Goal: Transaction & Acquisition: Book appointment/travel/reservation

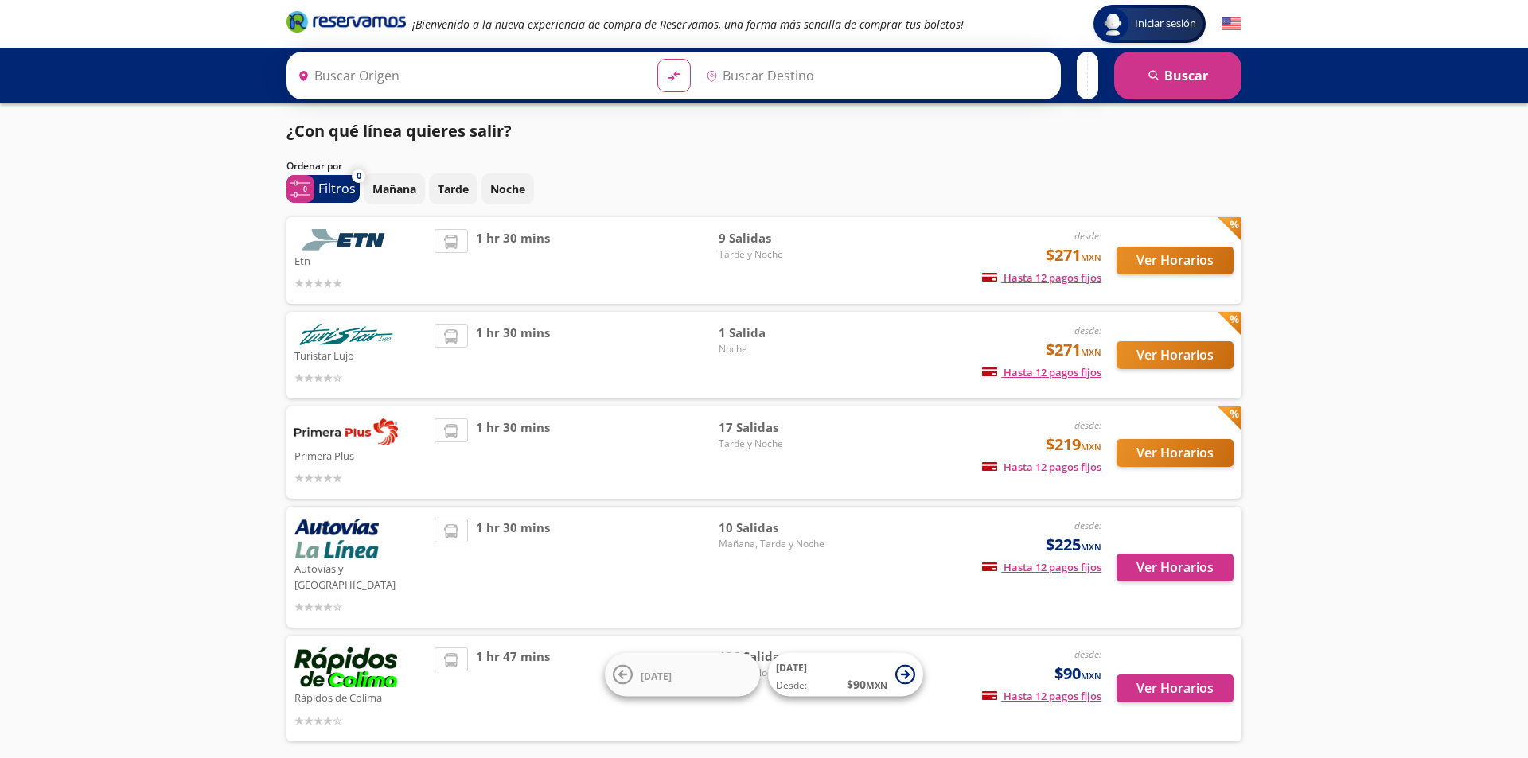
type input "Manzanillo, Colima"
type input "Colima, Colima"
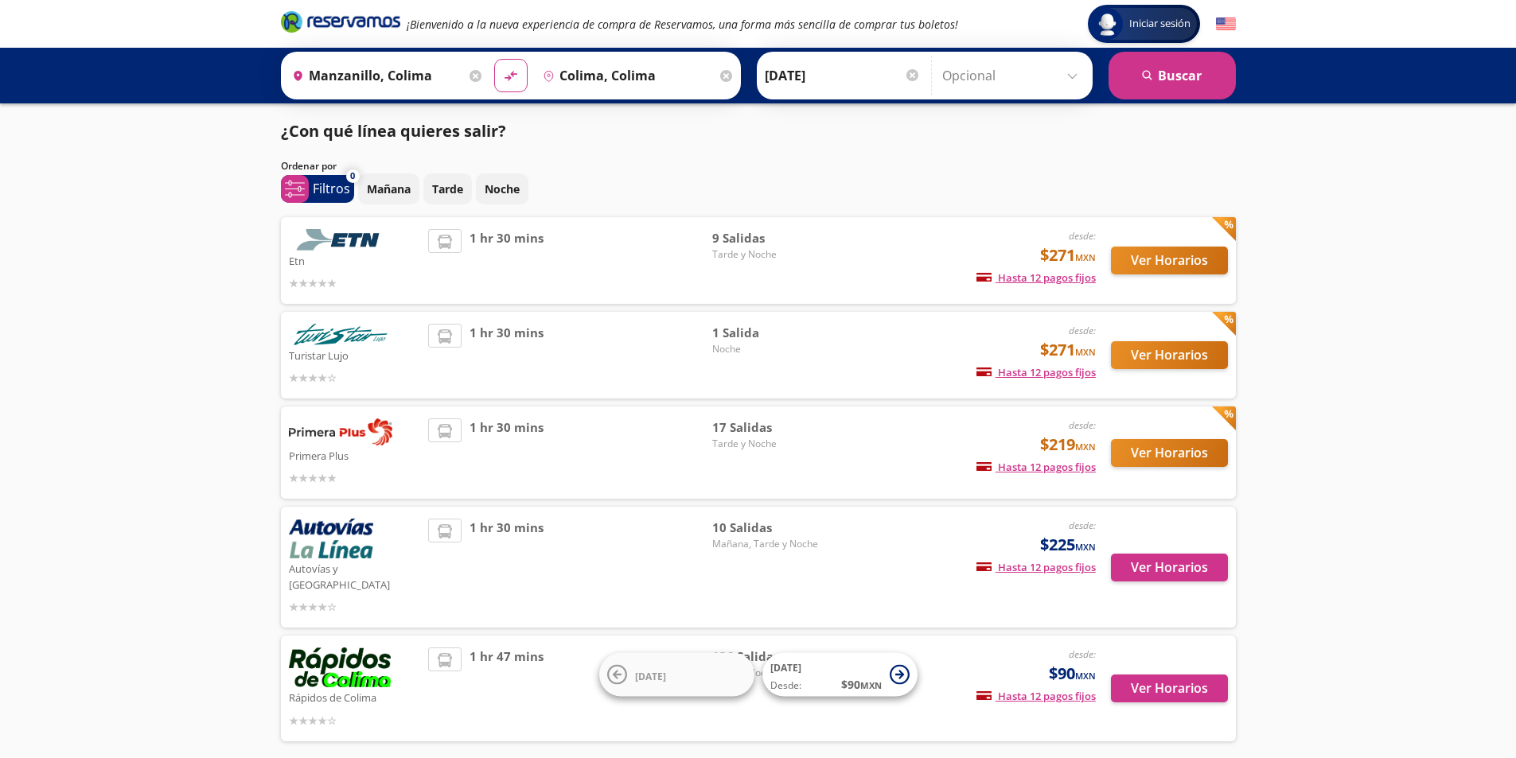
scroll to position [55, 0]
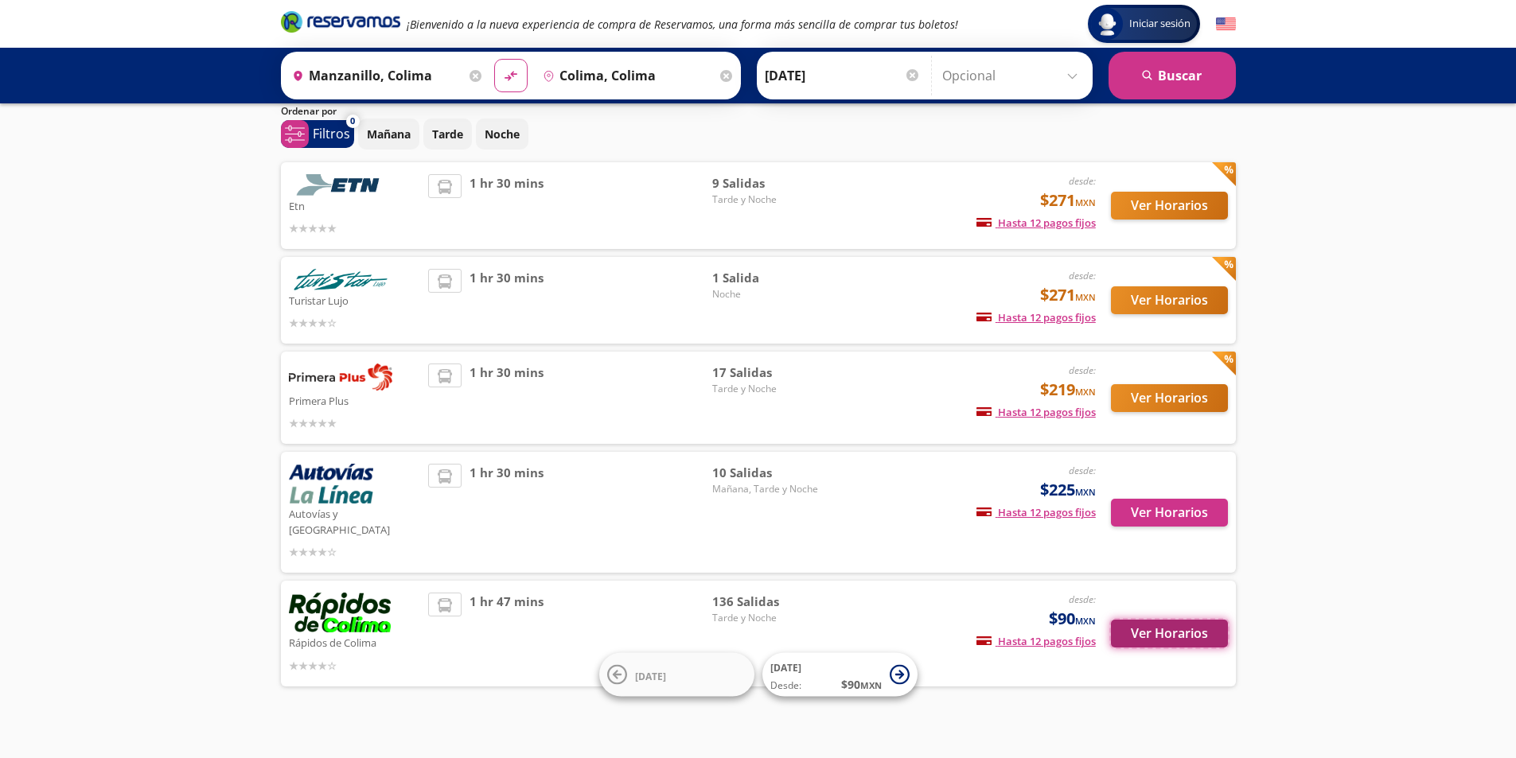
click at [1173, 620] on button "Ver Horarios" at bounding box center [1169, 634] width 117 height 28
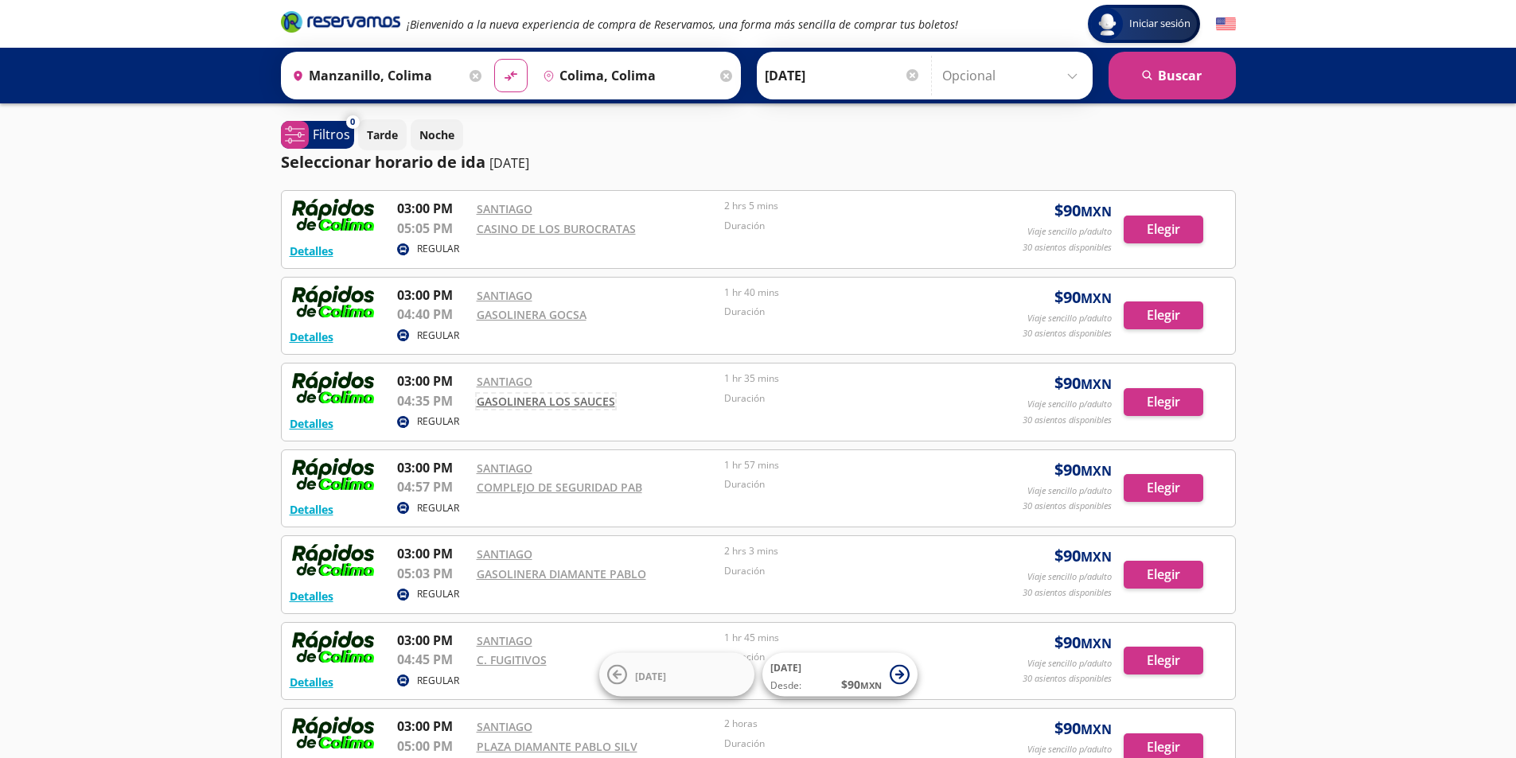
click at [512, 407] on link "GASOLINERA LOS SAUCES" at bounding box center [546, 401] width 138 height 15
click at [470, 72] on icon at bounding box center [476, 76] width 12 height 12
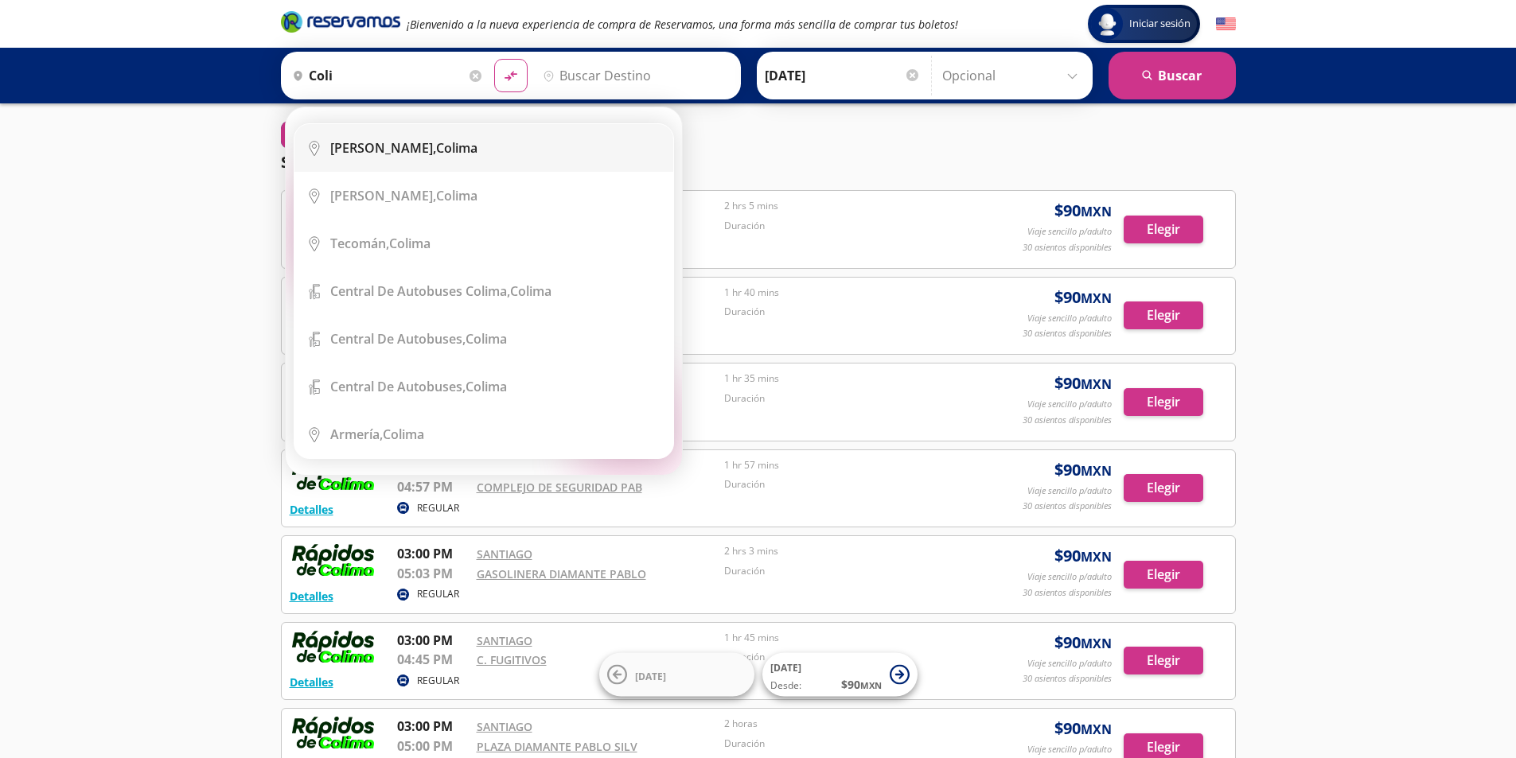
click at [421, 151] on div "Colima, Colima" at bounding box center [403, 148] width 147 height 18
type input "Colima, Colima"
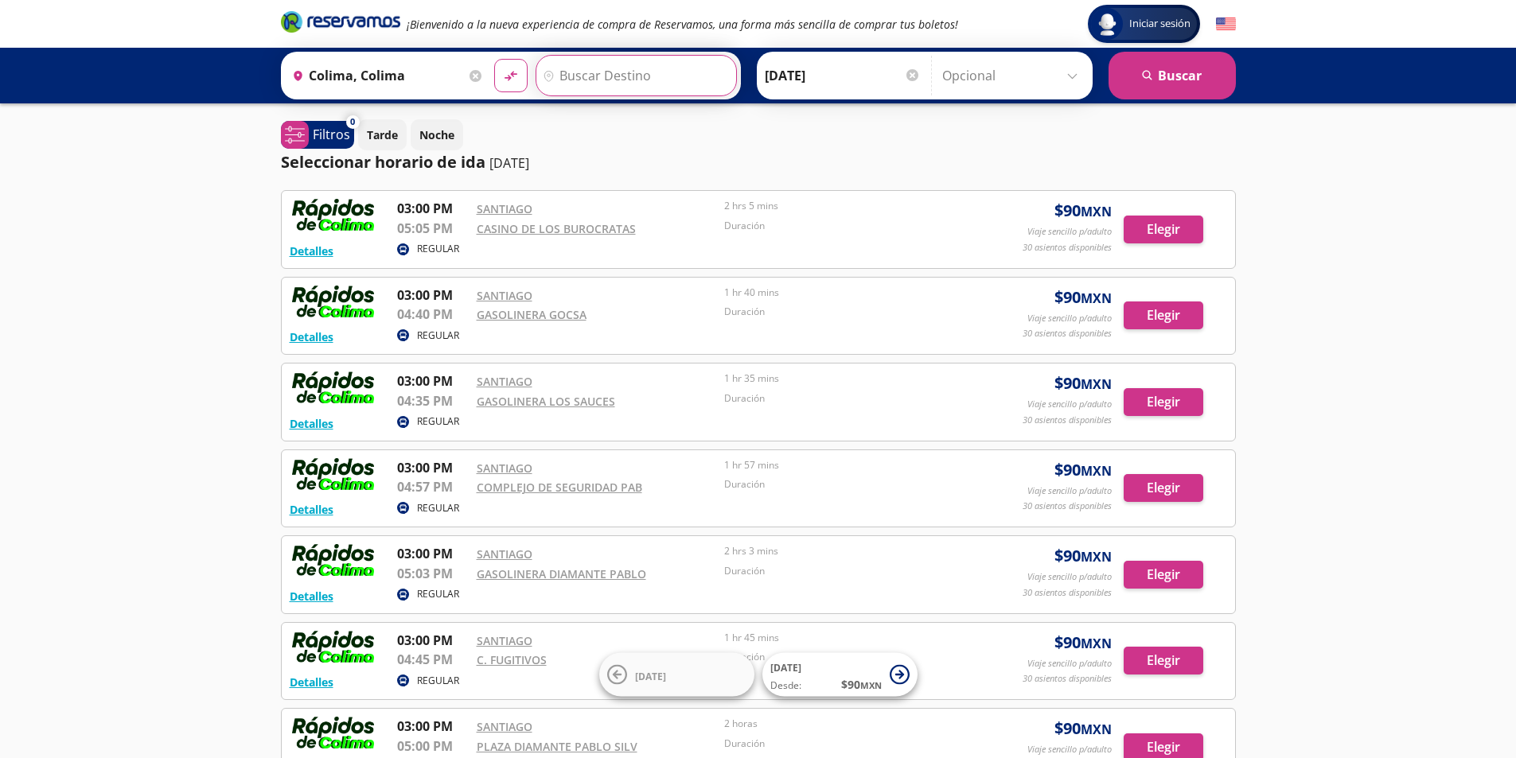
click at [599, 80] on input "Destino" at bounding box center [634, 76] width 196 height 40
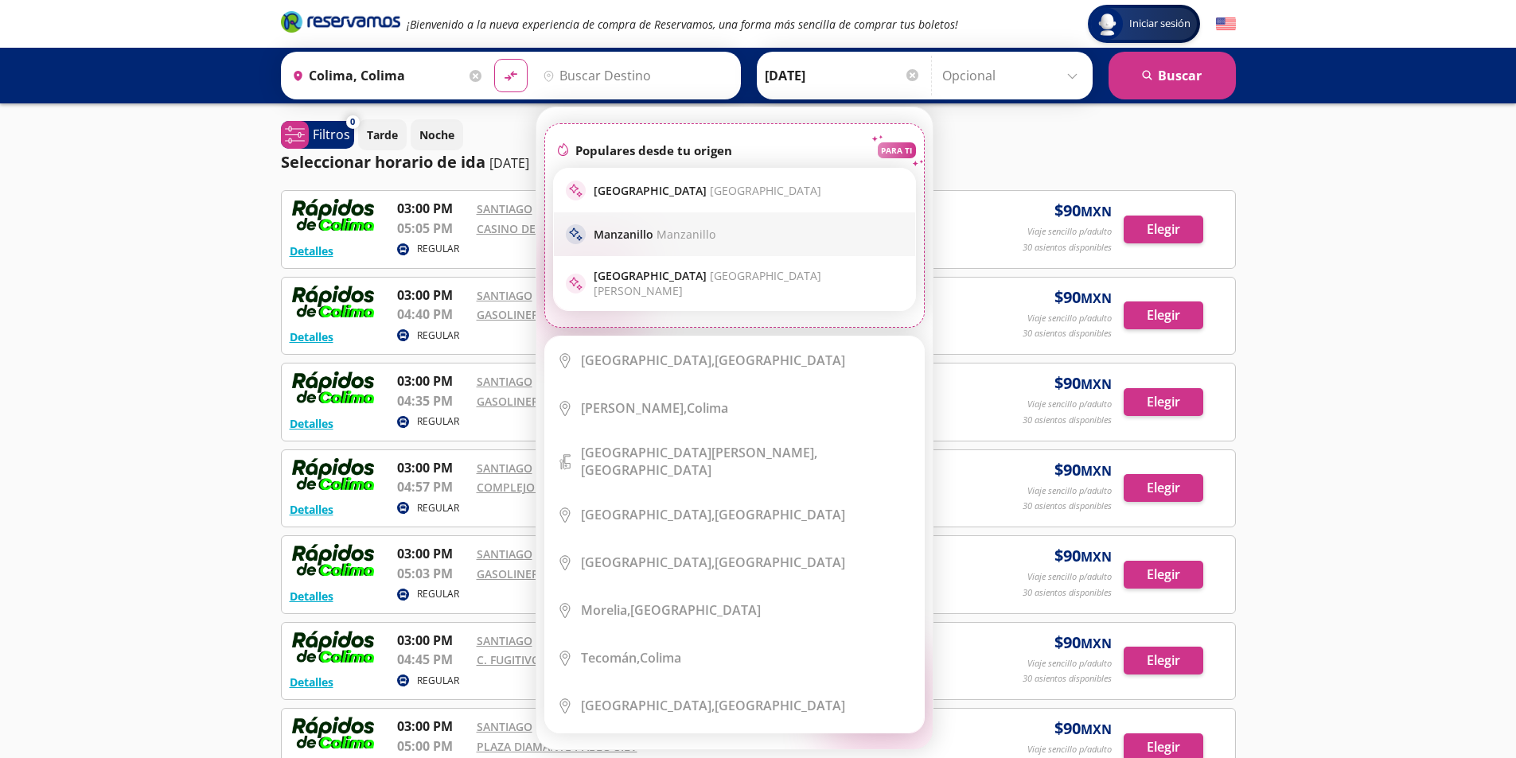
click at [637, 230] on p "[PERSON_NAME]" at bounding box center [655, 234] width 122 height 15
type input "Manzanillo, Colima"
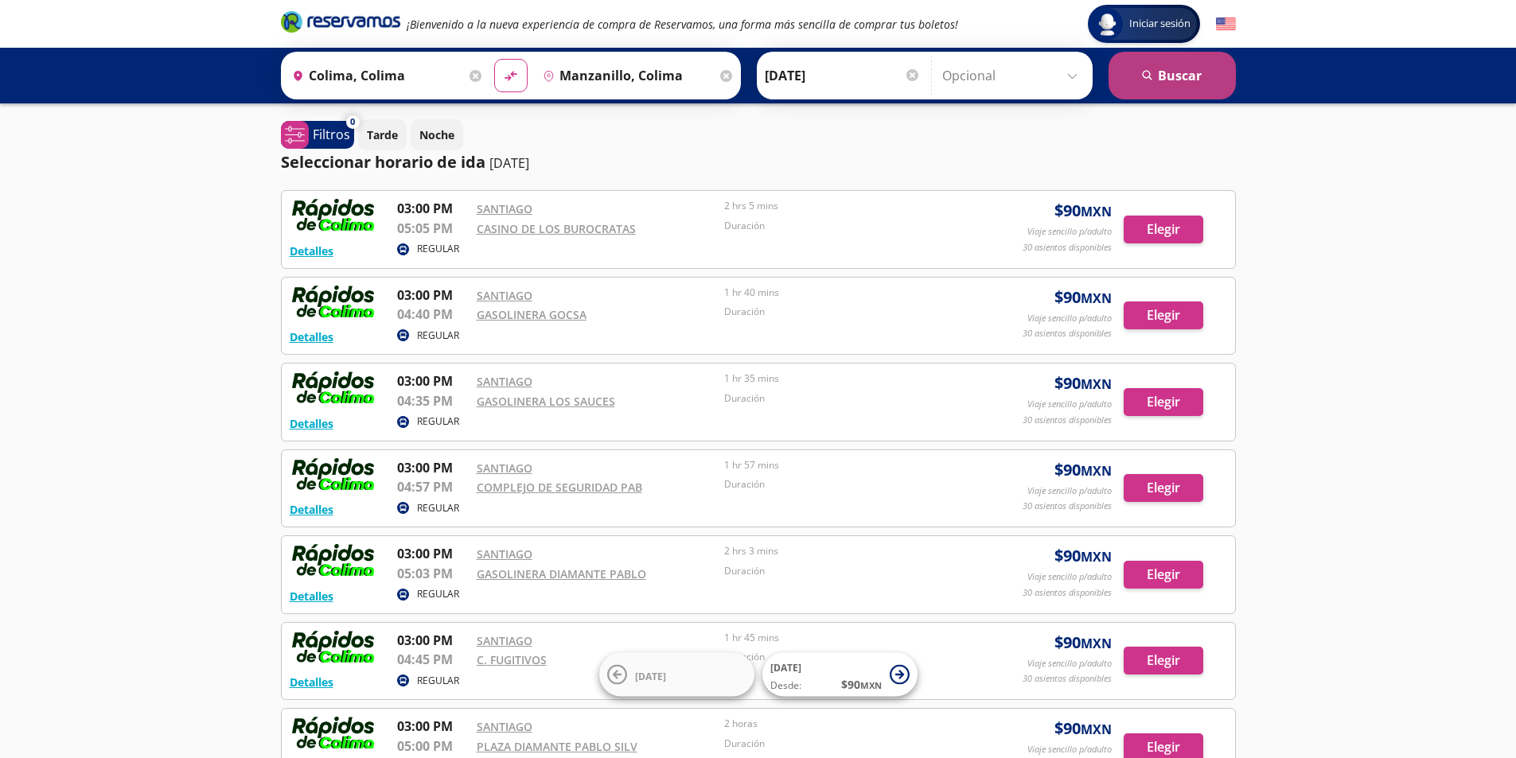
click at [1198, 72] on button "search [GEOGRAPHIC_DATA]" at bounding box center [1172, 76] width 127 height 48
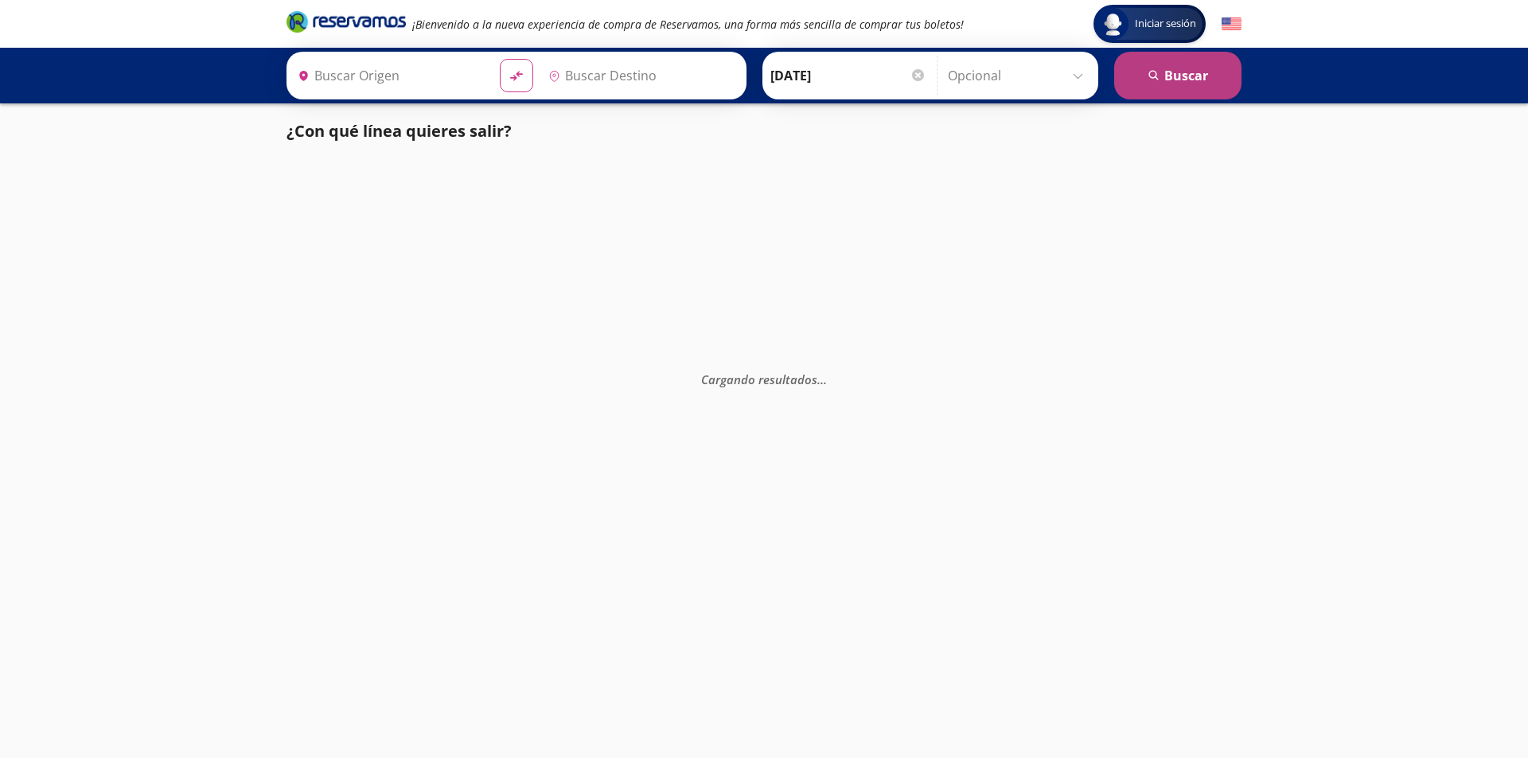
type input "Manzanillo, Colima"
type input "Colima, Colima"
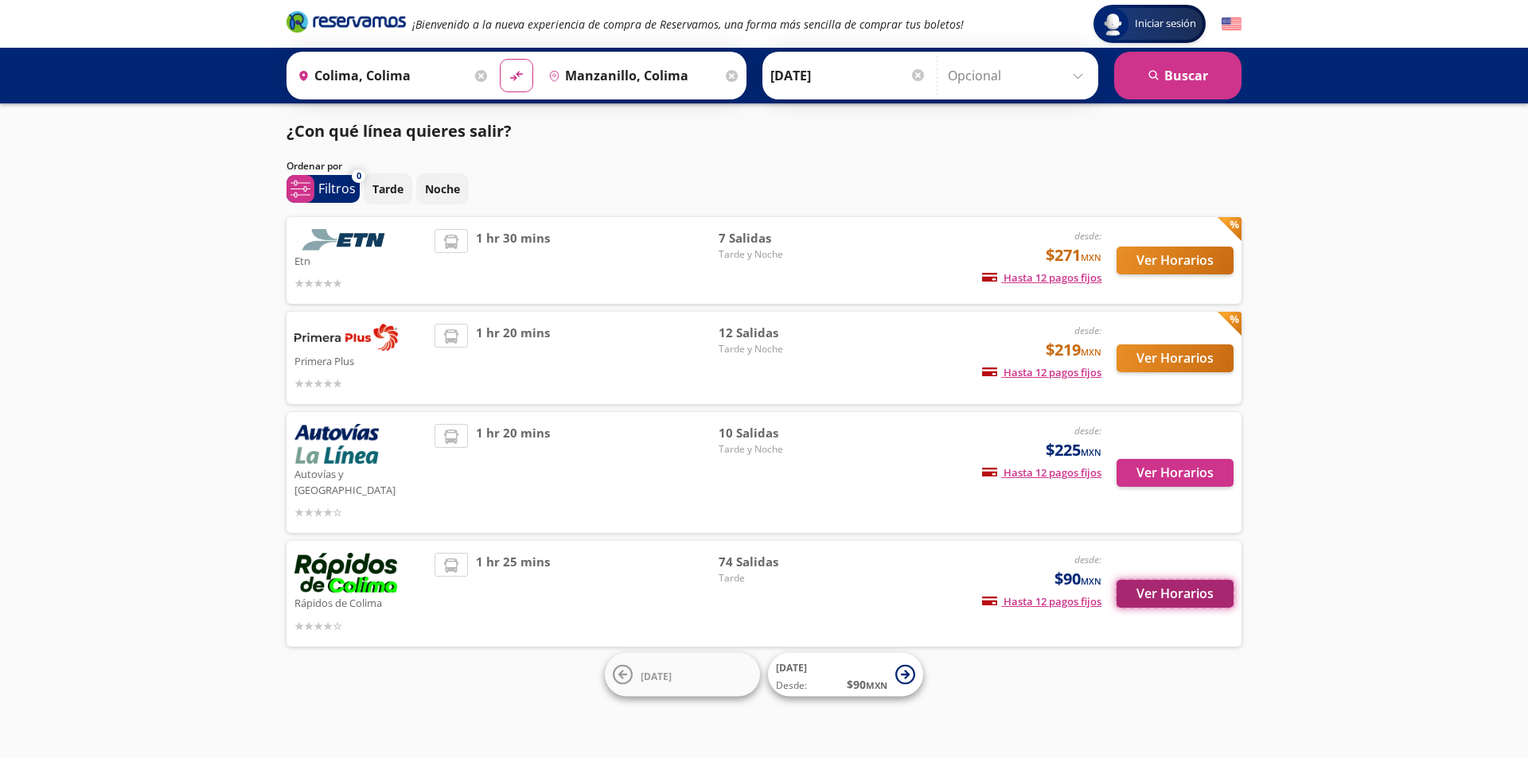
click at [1152, 580] on button "Ver Horarios" at bounding box center [1174, 594] width 117 height 28
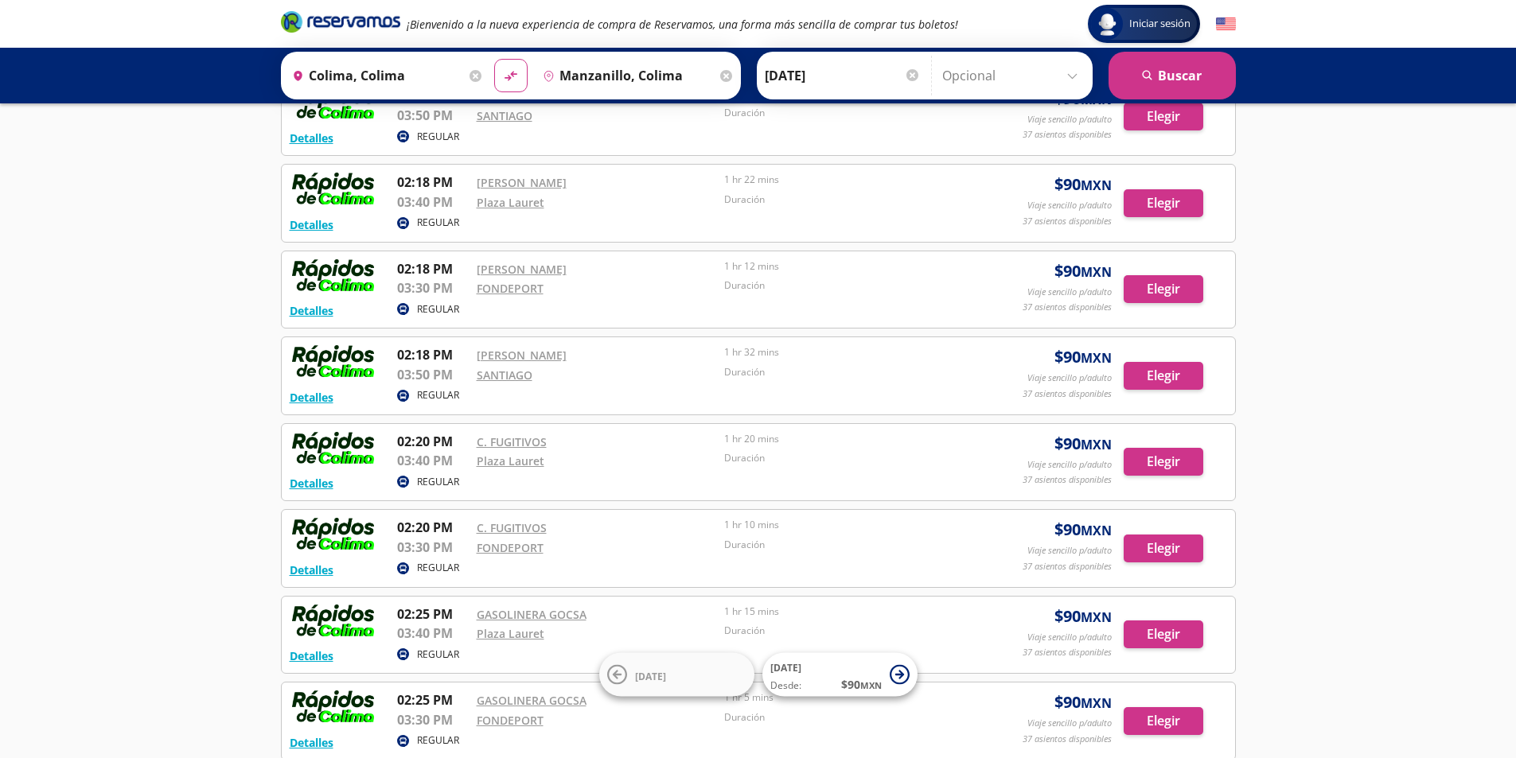
scroll to position [1962, 0]
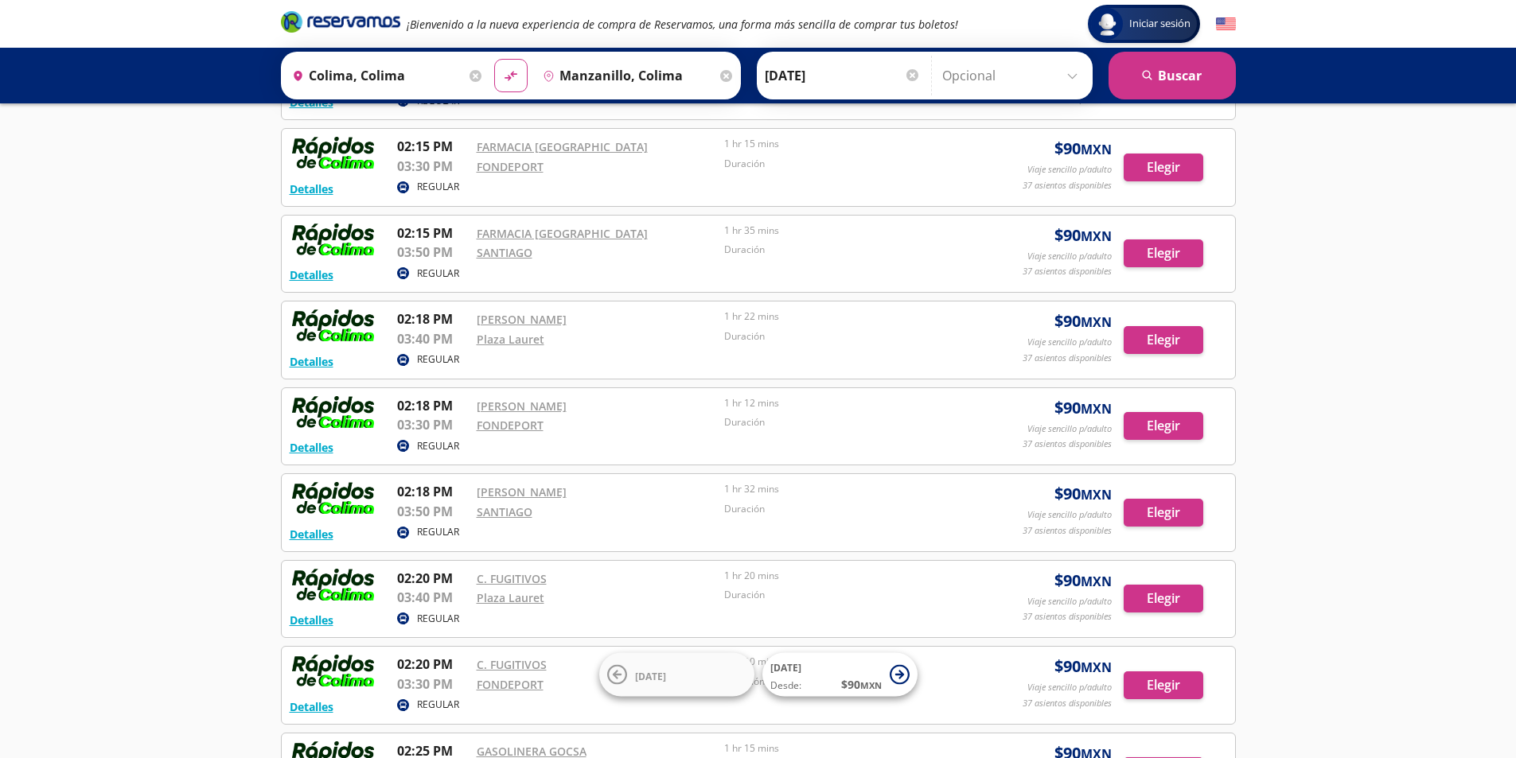
click at [470, 70] on icon at bounding box center [476, 76] width 12 height 12
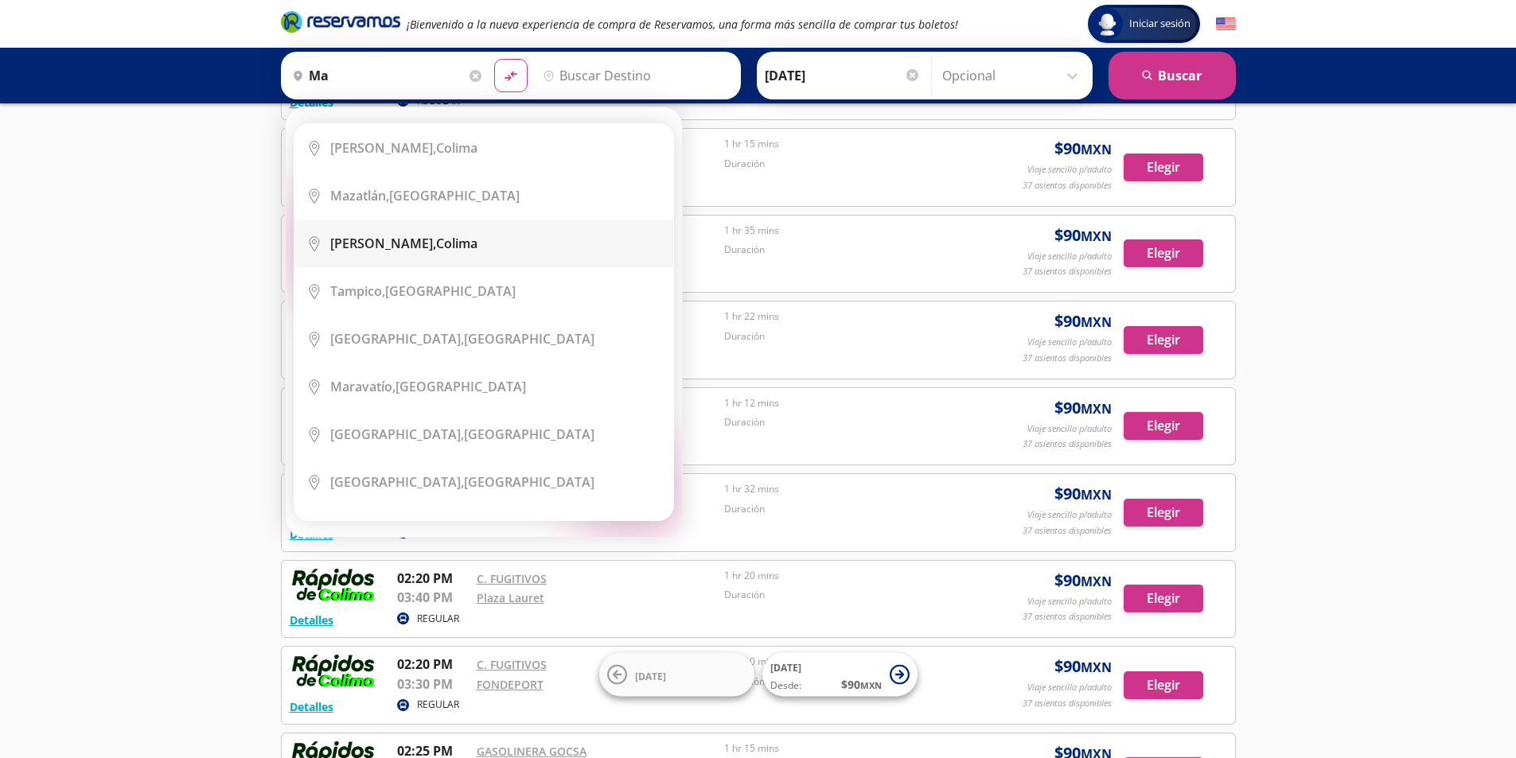
click at [431, 252] on li "City Icon [PERSON_NAME]" at bounding box center [483, 244] width 379 height 48
type input "Manzanillo, Colima"
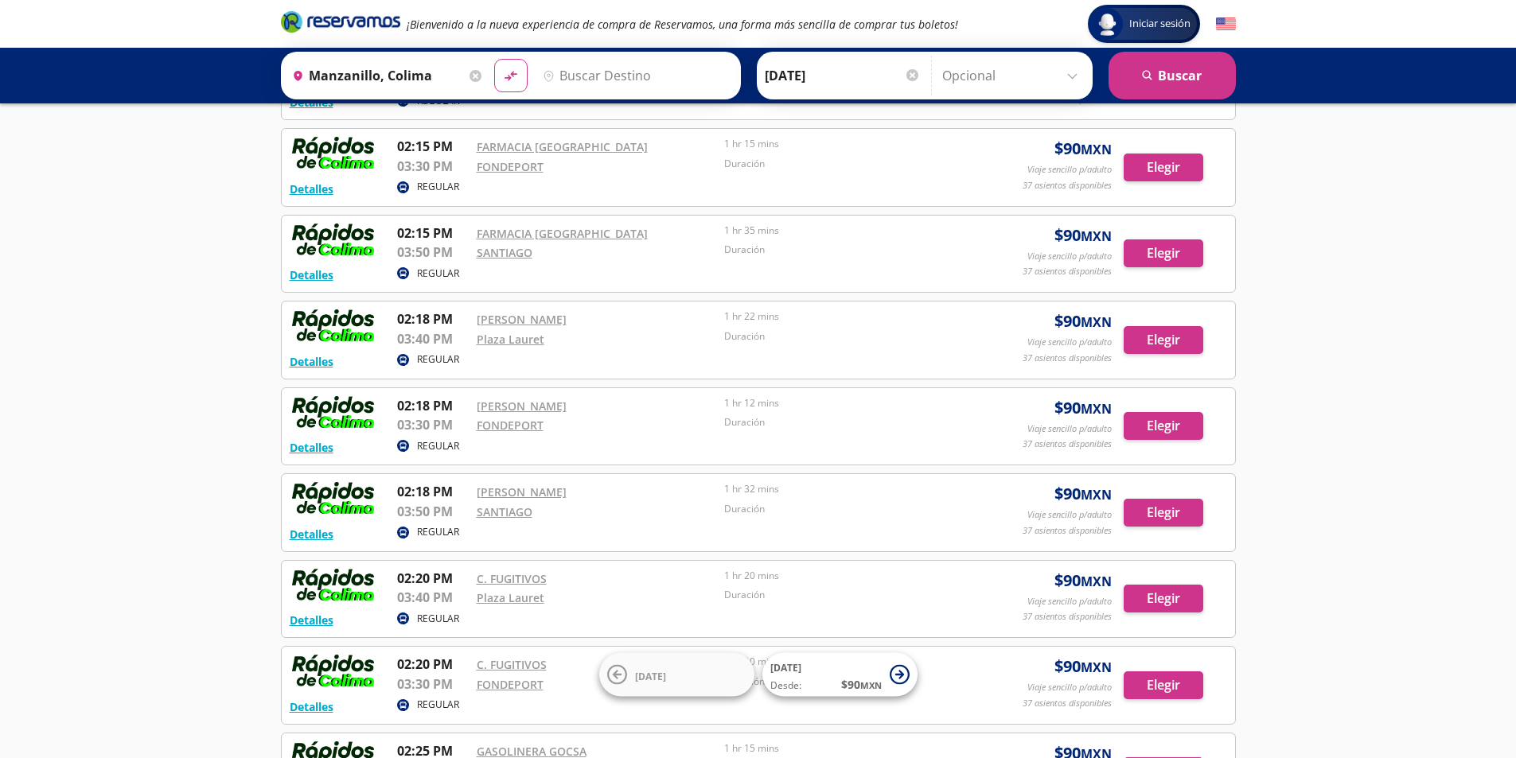
click at [611, 80] on input "Destino" at bounding box center [634, 76] width 196 height 40
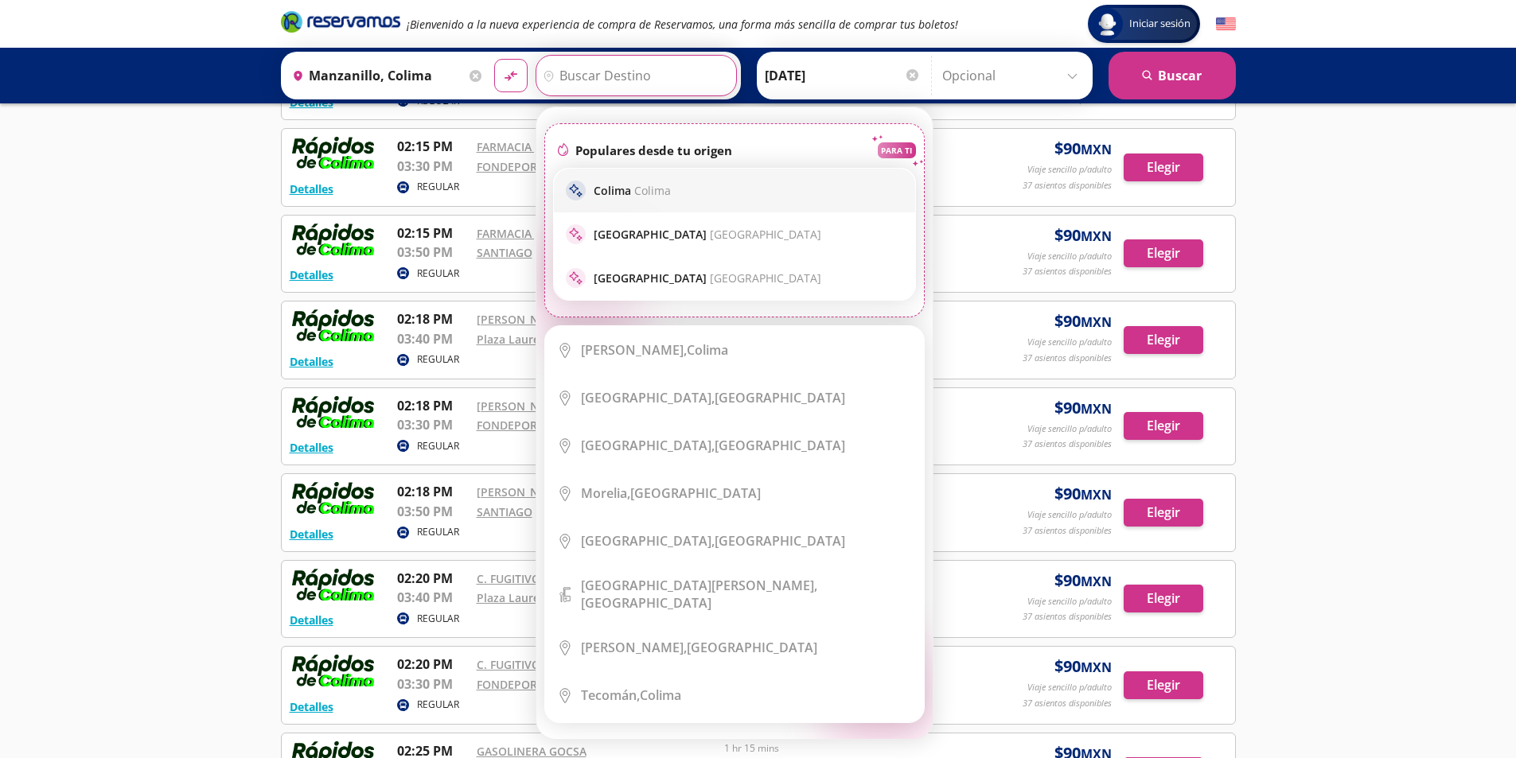
click at [629, 191] on p "[PERSON_NAME]" at bounding box center [632, 190] width 77 height 15
type input "Colima, Colima"
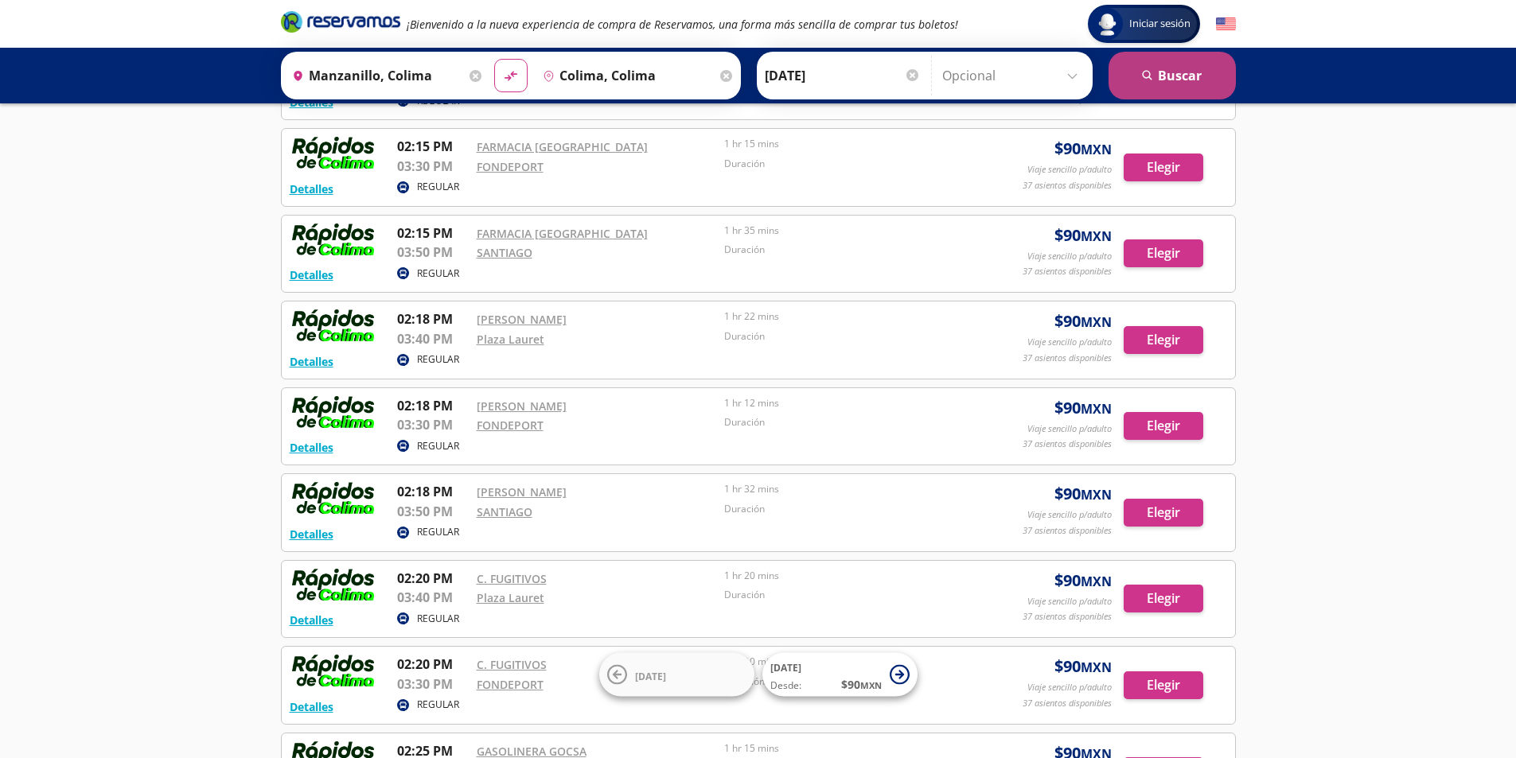
click at [1191, 75] on button "search [GEOGRAPHIC_DATA]" at bounding box center [1172, 76] width 127 height 48
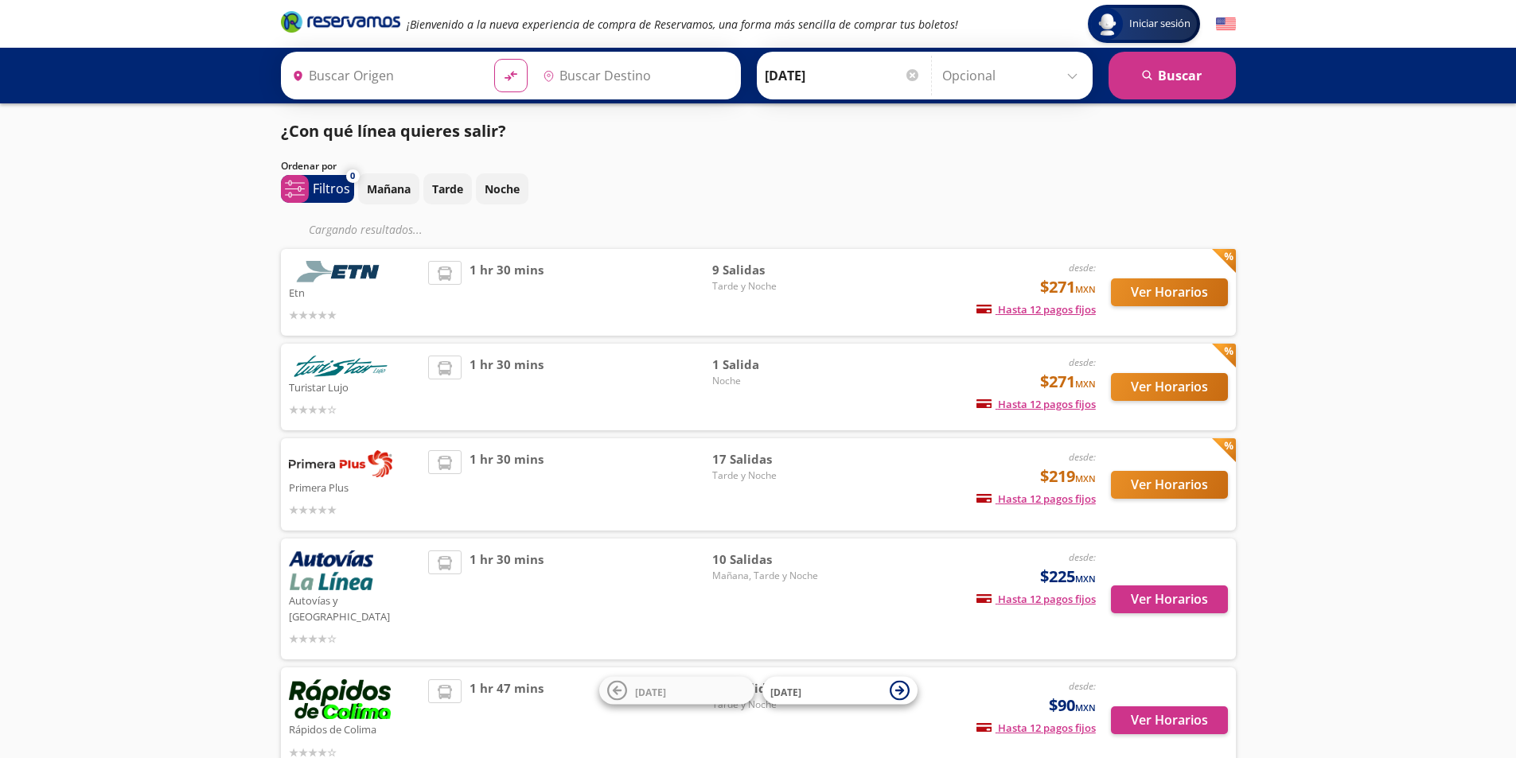
type input "Manzanillo, Colima"
type input "Colima, Colima"
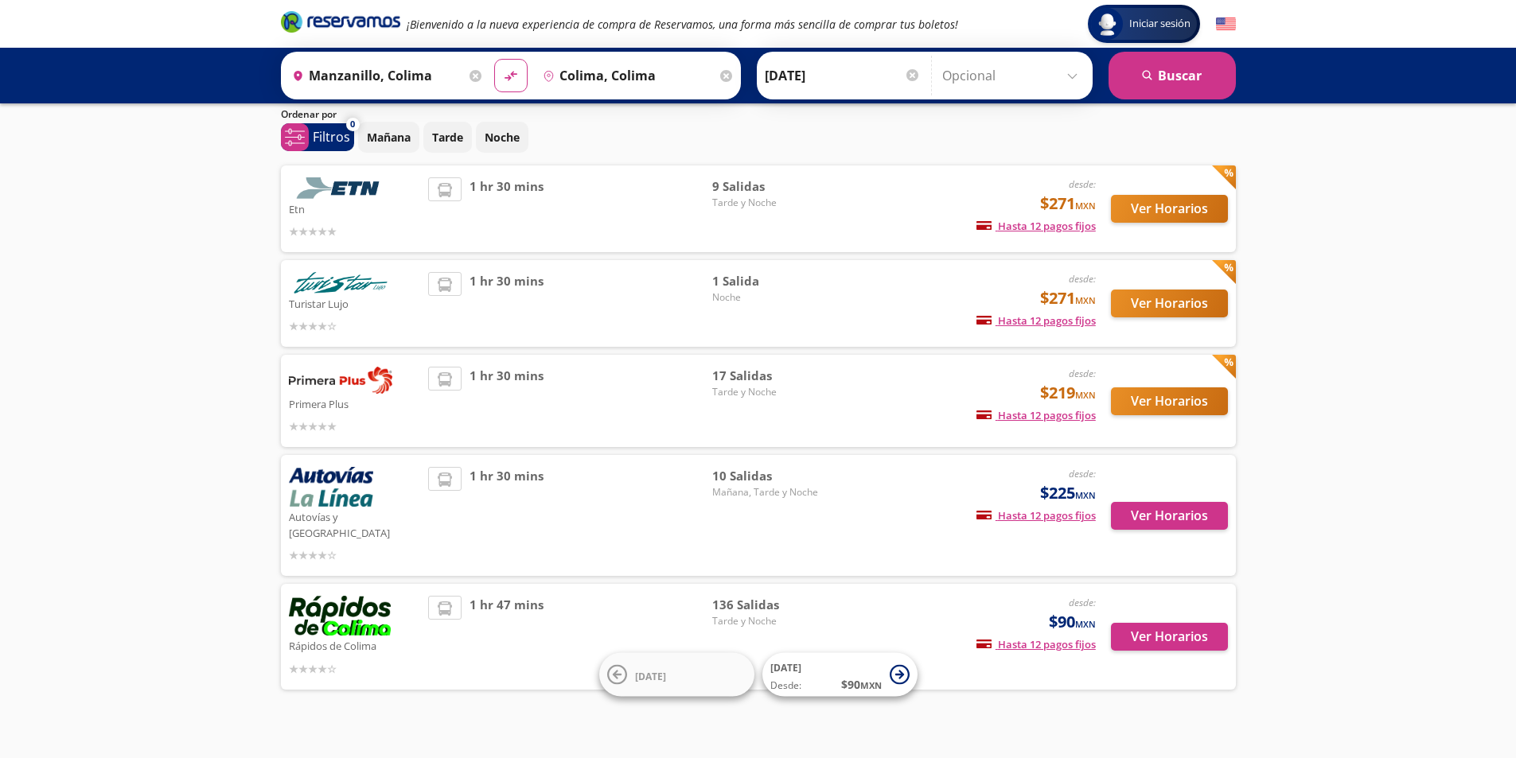
scroll to position [55, 0]
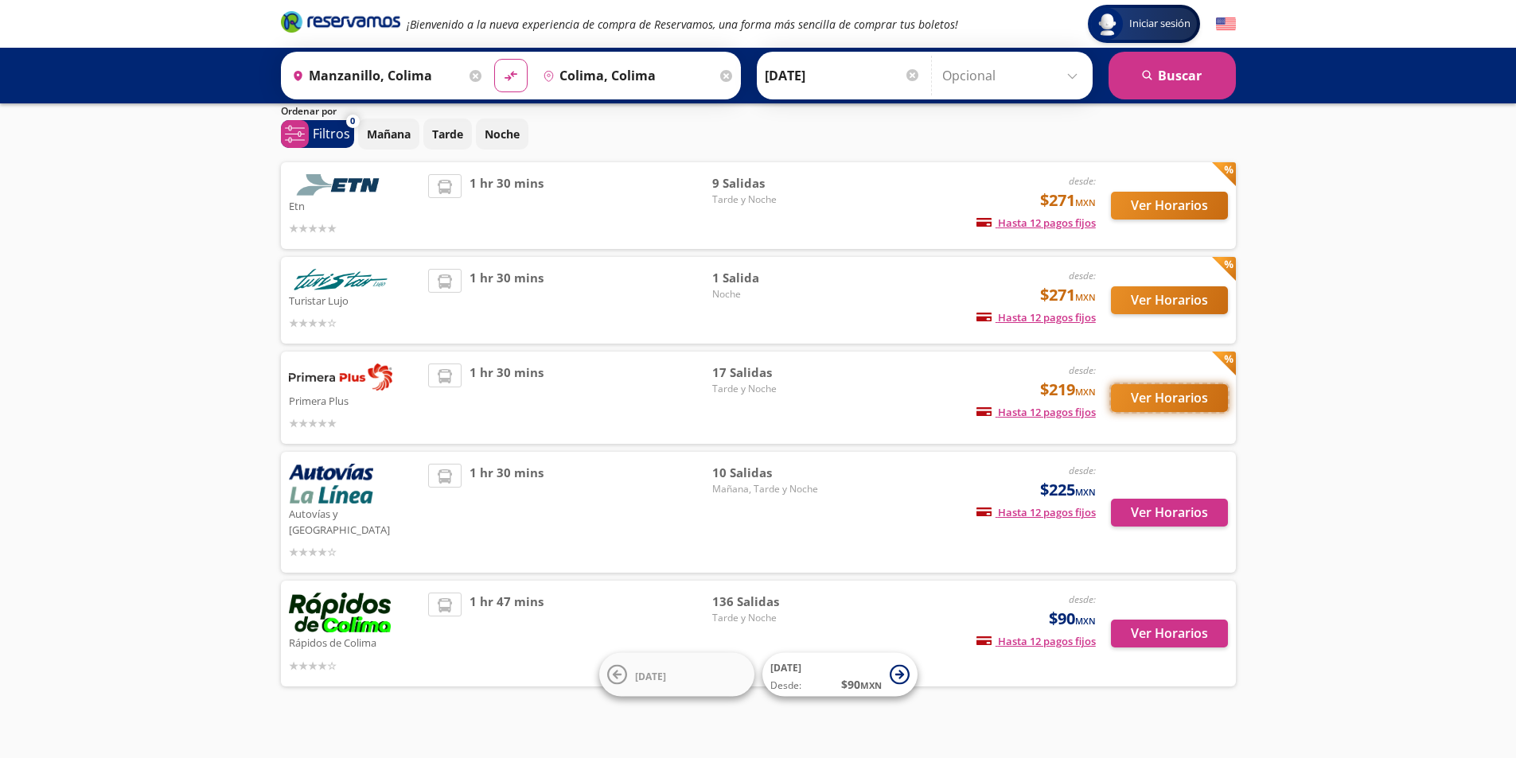
click at [1168, 396] on button "Ver Horarios" at bounding box center [1169, 398] width 117 height 28
